Goal: Obtain resource: Download file/media

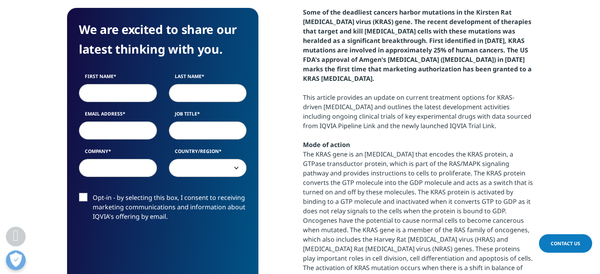
scroll to position [455, 0]
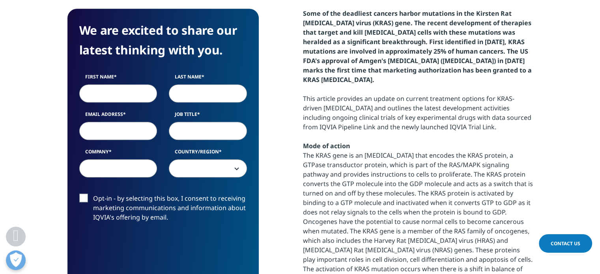
click at [127, 95] on input "First Name" at bounding box center [118, 93] width 78 height 18
type input "Doyoung"
type input "Park"
type input "dypark@medigatenews.com"
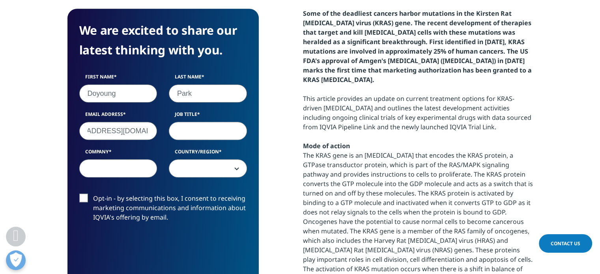
scroll to position [0, 0]
type input "reporter"
type input "MediCNC"
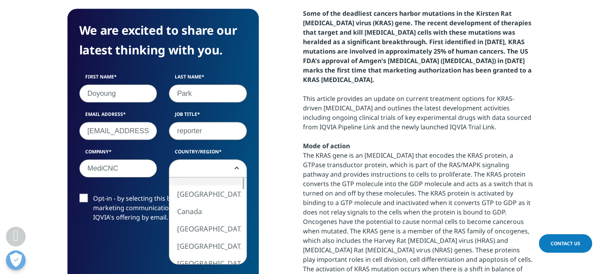
click at [199, 168] on span at bounding box center [207, 169] width 77 height 18
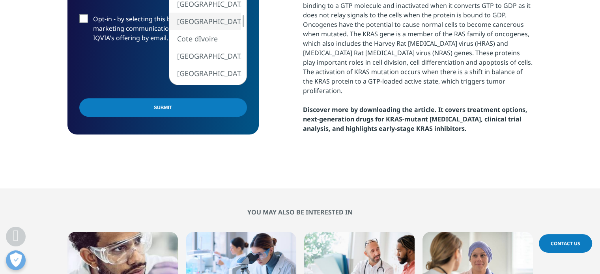
scroll to position [494, 0]
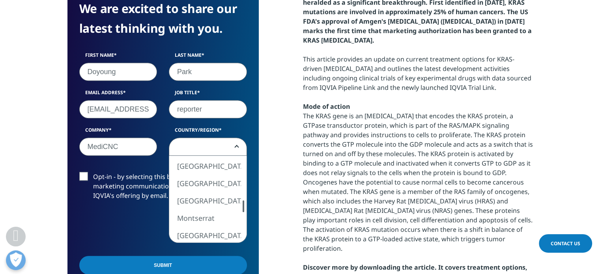
click at [239, 203] on div "United States Canada United Kingdom Afghanistan Albania Algeria American Samoa …" at bounding box center [207, 199] width 77 height 87
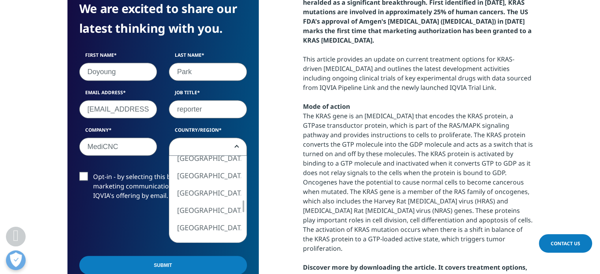
click at [208, 141] on span at bounding box center [207, 147] width 77 height 18
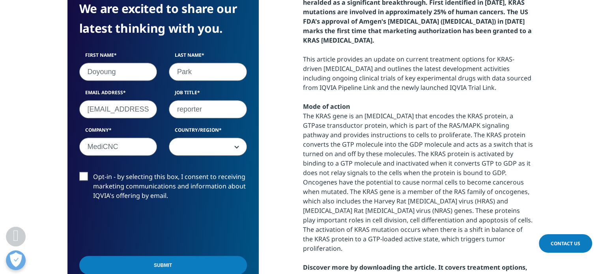
click at [208, 141] on span at bounding box center [207, 147] width 77 height 18
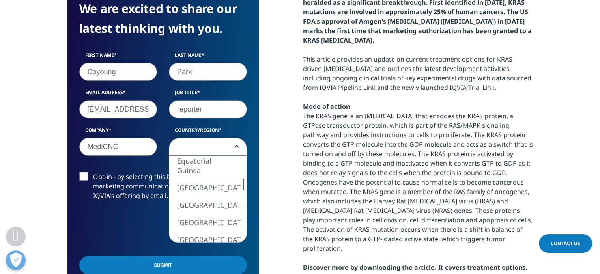
click at [243, 186] on div at bounding box center [244, 185] width 2 height 12
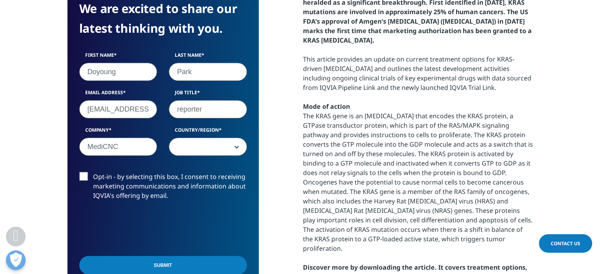
click at [202, 155] on span at bounding box center [207, 147] width 77 height 18
click at [204, 150] on span at bounding box center [207, 147] width 77 height 18
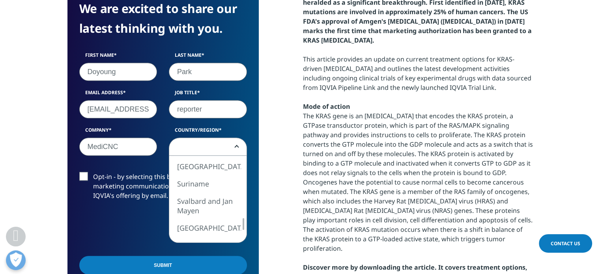
select select "South Korea"
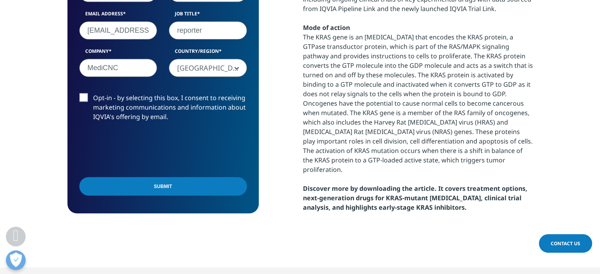
click at [154, 185] on input "Submit" at bounding box center [163, 186] width 168 height 19
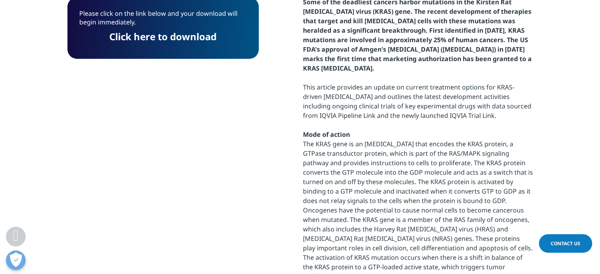
scroll to position [453, 0]
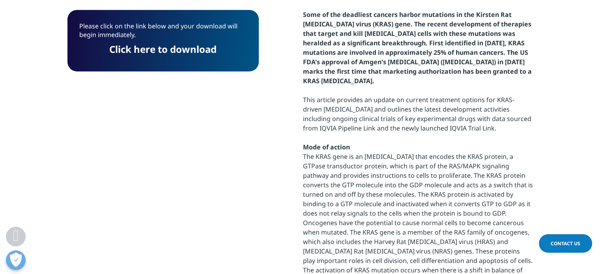
click at [152, 51] on link "Click here to download" at bounding box center [162, 49] width 107 height 13
